Goal: Information Seeking & Learning: Find specific fact

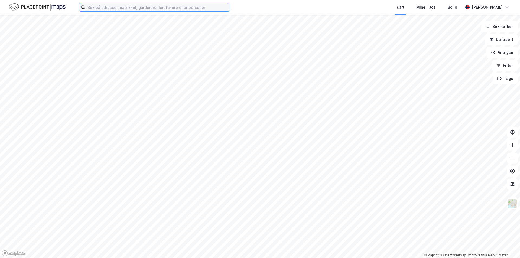
click at [174, 5] on input at bounding box center [157, 7] width 145 height 8
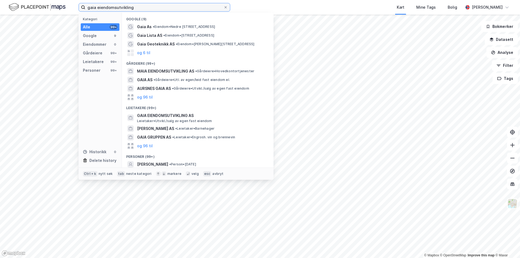
drag, startPoint x: 169, startPoint y: 7, endPoint x: 73, endPoint y: 8, distance: 96.9
click at [73, 8] on div "gaia eiendomsutvikling Kategori Alle 99+ Google 9 Eiendommer 0 Gårdeiere 99+ Le…" at bounding box center [260, 7] width 520 height 15
type input "brumm as"
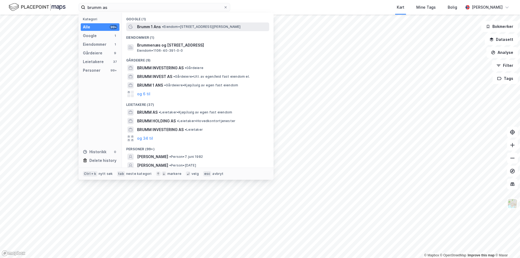
click at [152, 27] on span "Brumm 1 Ans" at bounding box center [149, 27] width 24 height 6
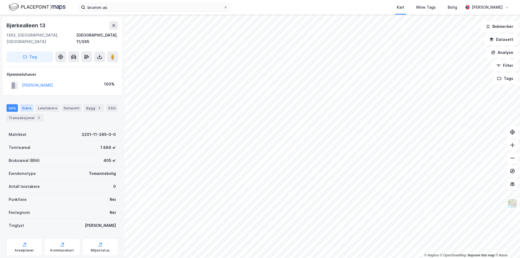
click at [24, 104] on div "Eiere" at bounding box center [27, 108] width 14 height 8
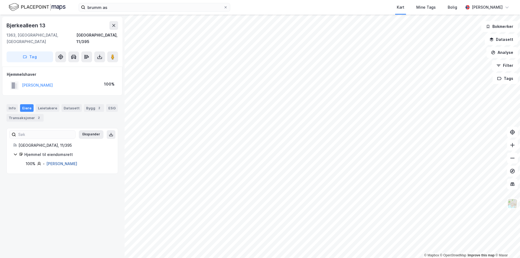
click at [75, 161] on link "[PERSON_NAME]" at bounding box center [61, 163] width 31 height 5
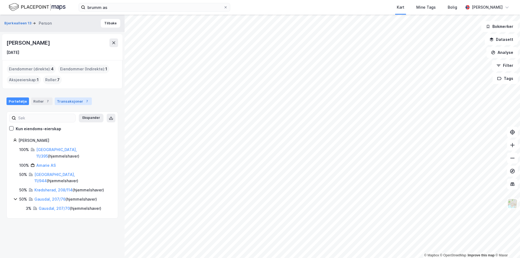
click at [62, 99] on div "Transaksjoner 7" at bounding box center [73, 101] width 37 height 8
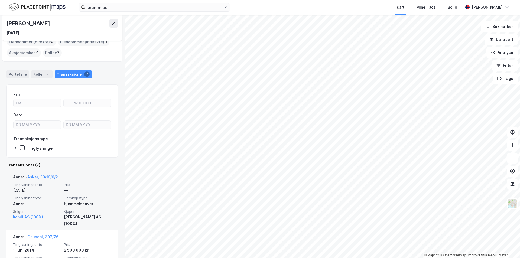
scroll to position [54, 0]
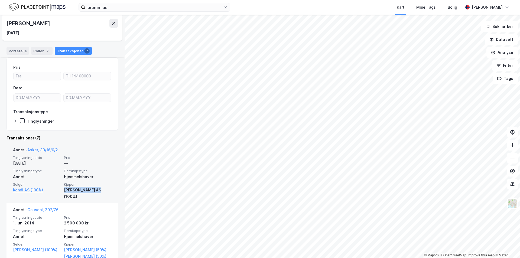
drag, startPoint x: 96, startPoint y: 190, endPoint x: 61, endPoint y: 191, distance: 34.7
click at [61, 191] on div "Tinglysningsdato [DATE] Pris — Tinglysningstype Annet Eierskapstype Hjemmelshav…" at bounding box center [62, 177] width 99 height 44
copy div "[PERSON_NAME] AS"
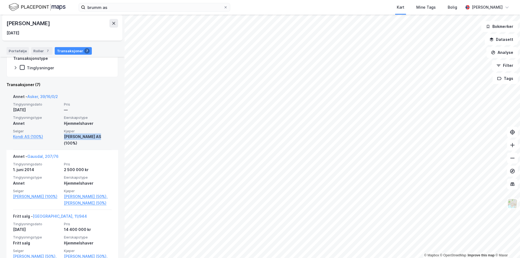
scroll to position [108, 0]
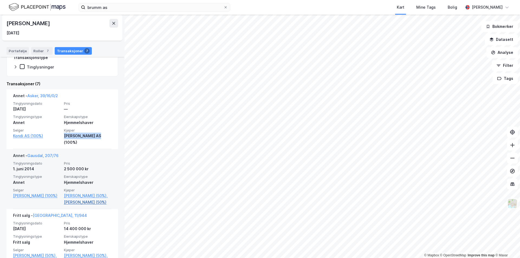
drag, startPoint x: 61, startPoint y: 208, endPoint x: 73, endPoint y: 217, distance: 14.5
click at [73, 205] on div "Tinglysningsdato [DATE] Pris 2 500 000 kr Tinglysningstype Annet Eierskapstype …" at bounding box center [62, 183] width 99 height 44
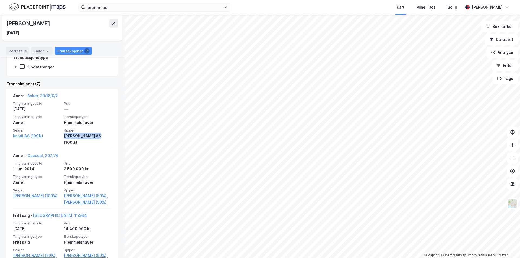
copy link "[PERSON_NAME]"
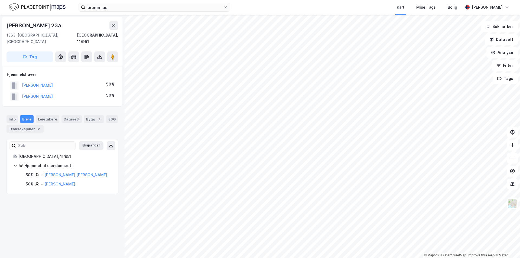
drag, startPoint x: 71, startPoint y: 90, endPoint x: 20, endPoint y: 91, distance: 51.2
click at [20, 91] on div "[PERSON_NAME] 50%" at bounding box center [62, 96] width 111 height 11
copy button "[PERSON_NAME]"
